Goal: Find specific page/section: Find specific page/section

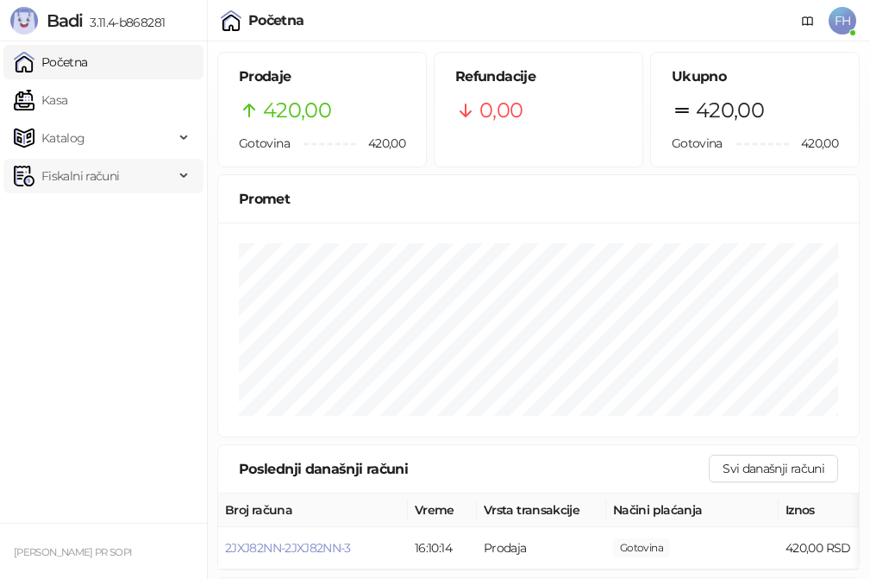
click at [76, 172] on span "Fiskalni računi" at bounding box center [80, 176] width 78 height 35
click at [84, 248] on link "Po danima" at bounding box center [65, 252] width 88 height 35
